Goal: Navigation & Orientation: Find specific page/section

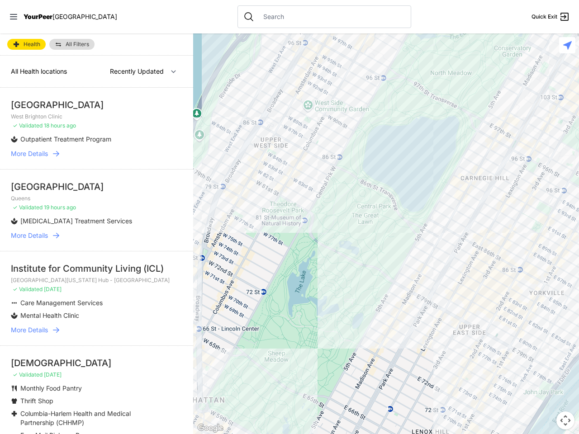
click at [14, 17] on icon at bounding box center [13, 16] width 7 height 5
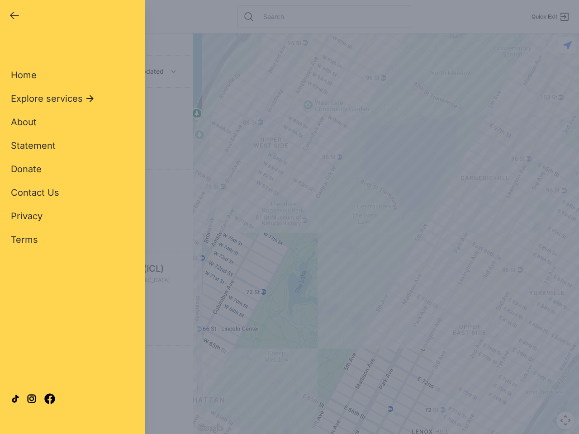
click at [386, 234] on div "Close panel YourPeer [GEOGRAPHIC_DATA] Quick Exit Single Adult Families Soup Ki…" at bounding box center [289, 217] width 579 height 434
click at [565, 420] on div "Close panel YourPeer [GEOGRAPHIC_DATA] Quick Exit Single Adult Families Soup Ki…" at bounding box center [289, 217] width 579 height 434
click at [567, 45] on div "Close panel YourPeer [GEOGRAPHIC_DATA] Quick Exit Single Adult Families Soup Ki…" at bounding box center [289, 217] width 579 height 434
